Goal: Task Accomplishment & Management: Manage account settings

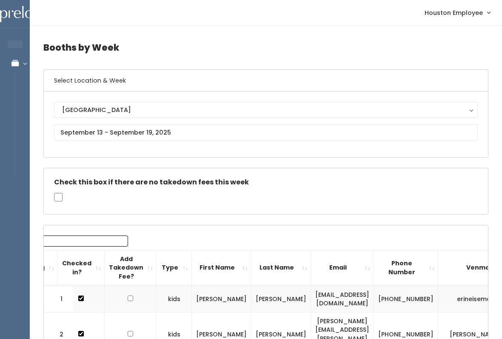
click at [187, 123] on div "[GEOGRAPHIC_DATA] [GEOGRAPHIC_DATA] [PERSON_NAME] Spanish Fork [GEOGRAPHIC_DATA]" at bounding box center [266, 124] width 424 height 45
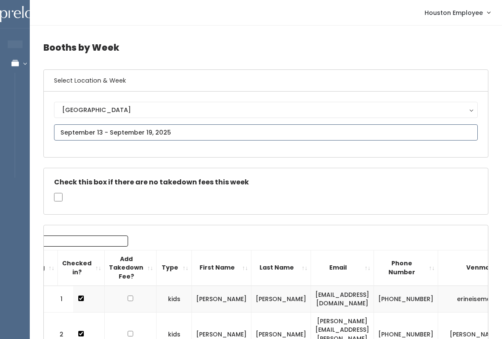
click at [203, 129] on input "text" at bounding box center [266, 132] width 424 height 16
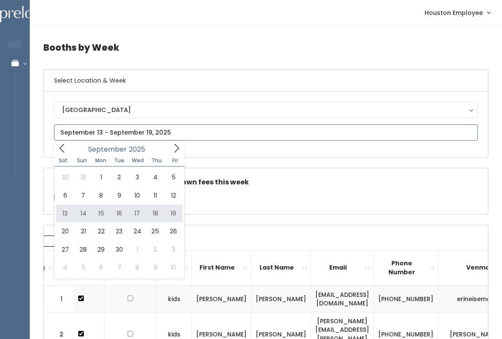
type input "[DATE] to [DATE]"
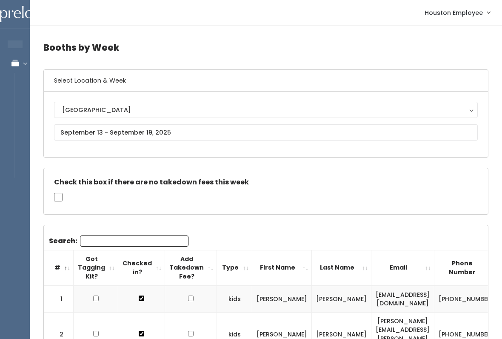
click at [188, 106] on div "[GEOGRAPHIC_DATA]" at bounding box center [266, 109] width 408 height 9
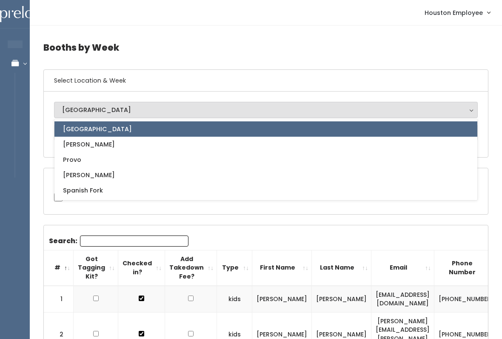
click at [174, 111] on div "[GEOGRAPHIC_DATA]" at bounding box center [266, 109] width 408 height 9
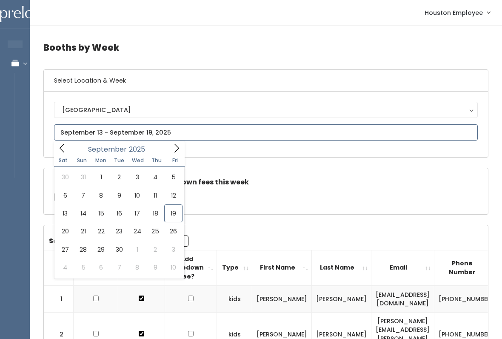
type input "September 20 to September 26"
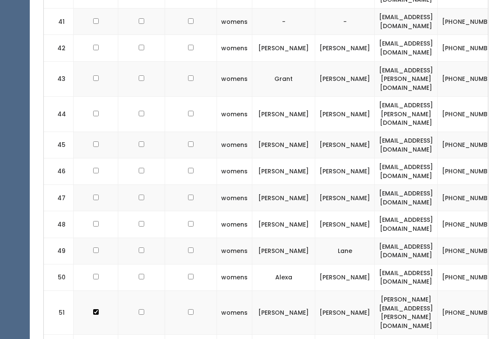
scroll to position [1501, 0]
